Goal: Use online tool/utility: Utilize a website feature to perform a specific function

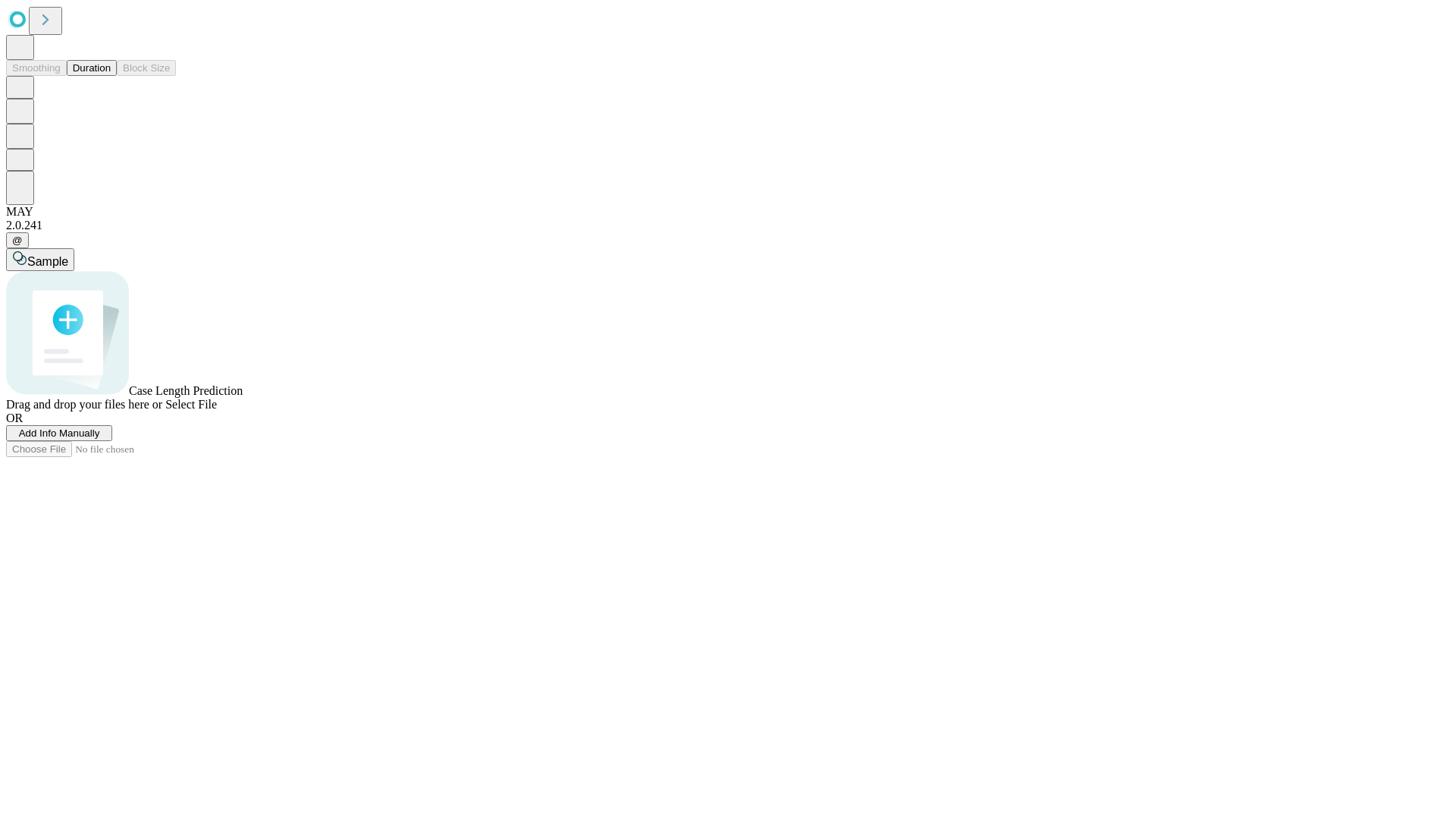
click at [111, 76] on button "Duration" at bounding box center [91, 67] width 50 height 15
click at [68, 255] on span "Sample" at bounding box center [47, 261] width 41 height 13
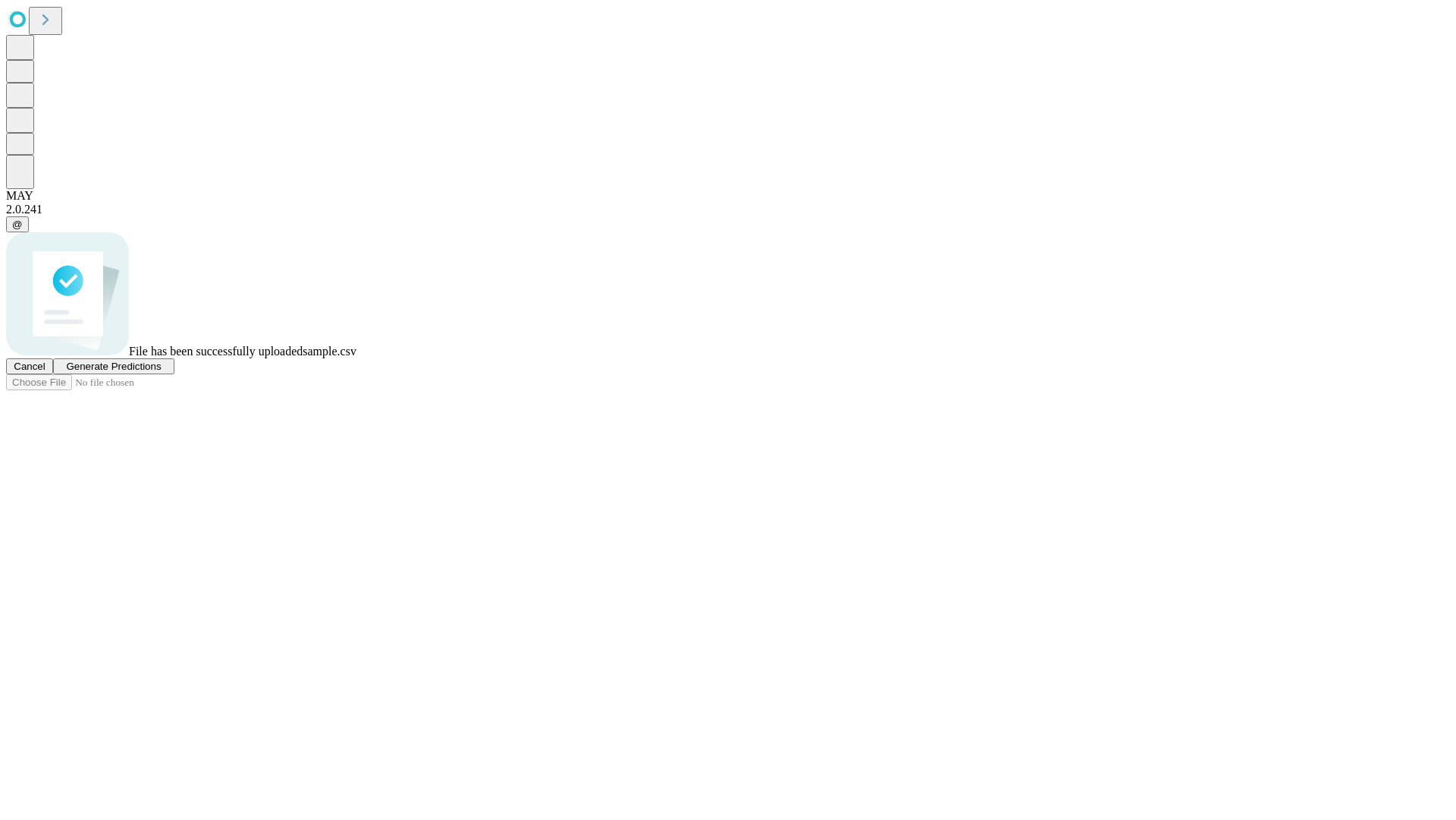
click at [161, 372] on span "Generate Predictions" at bounding box center [113, 366] width 95 height 11
